Goal: Find specific page/section: Find specific page/section

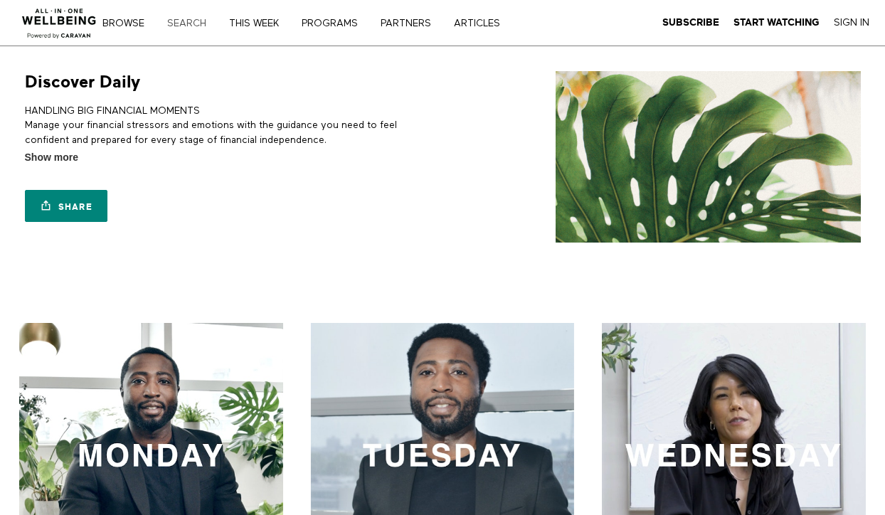
click at [195, 22] on link "Search" at bounding box center [191, 24] width 59 height 10
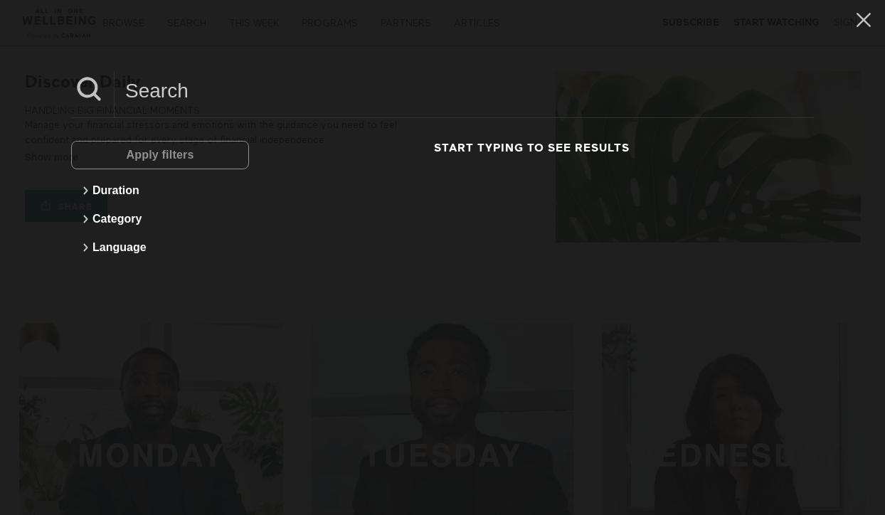
click at [187, 95] on input at bounding box center [465, 90] width 700 height 39
type input "jiva"
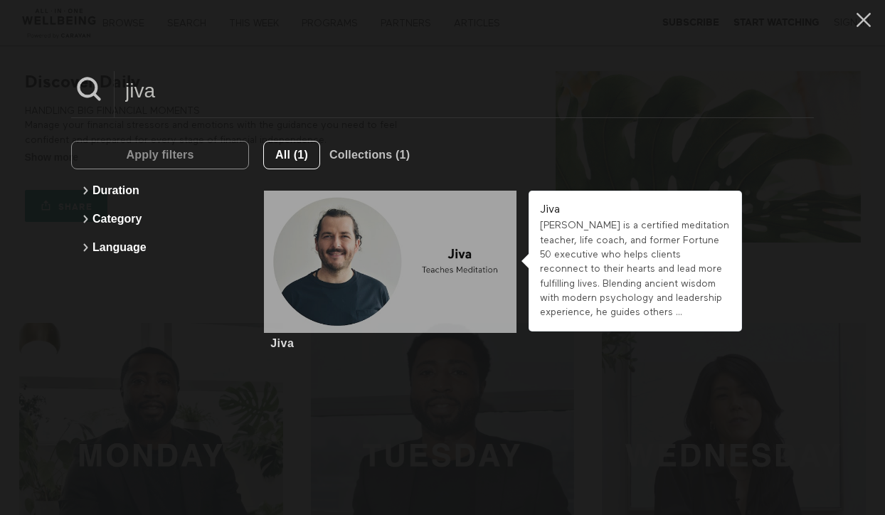
click at [406, 281] on div at bounding box center [390, 262] width 252 height 142
